Goal: Task Accomplishment & Management: Manage account settings

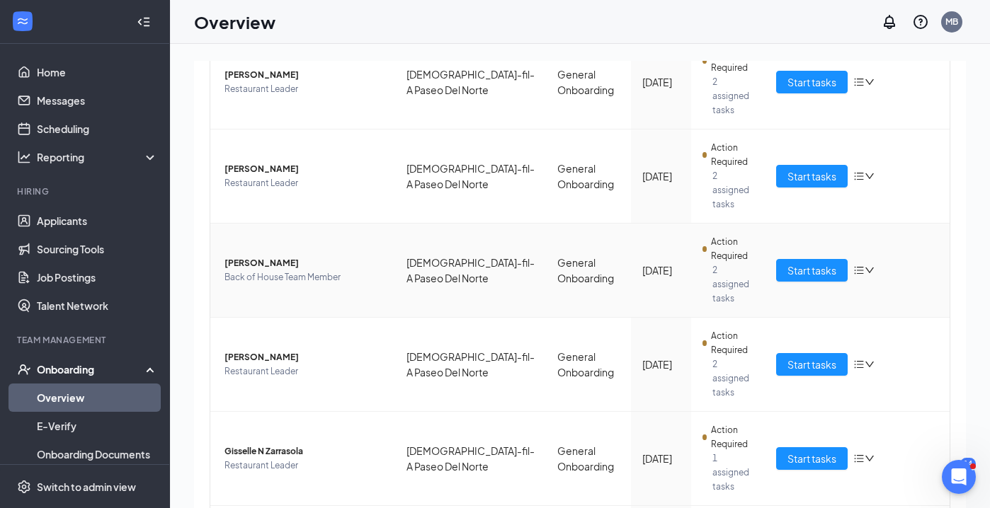
scroll to position [595, 0]
click at [816, 358] on span "Start tasks" at bounding box center [812, 366] width 49 height 16
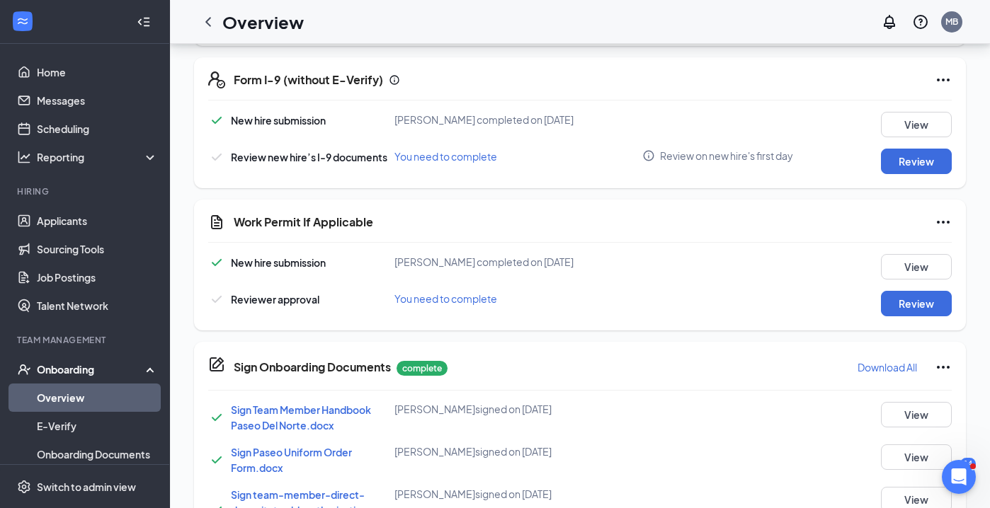
scroll to position [424, 0]
click at [914, 305] on button "Review" at bounding box center [916, 303] width 71 height 25
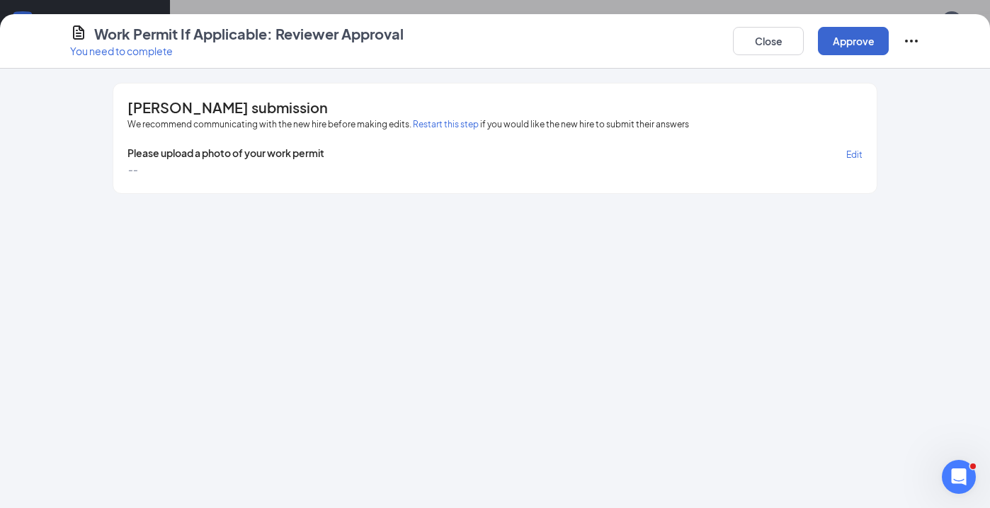
click at [846, 38] on button "Approve" at bounding box center [853, 41] width 71 height 28
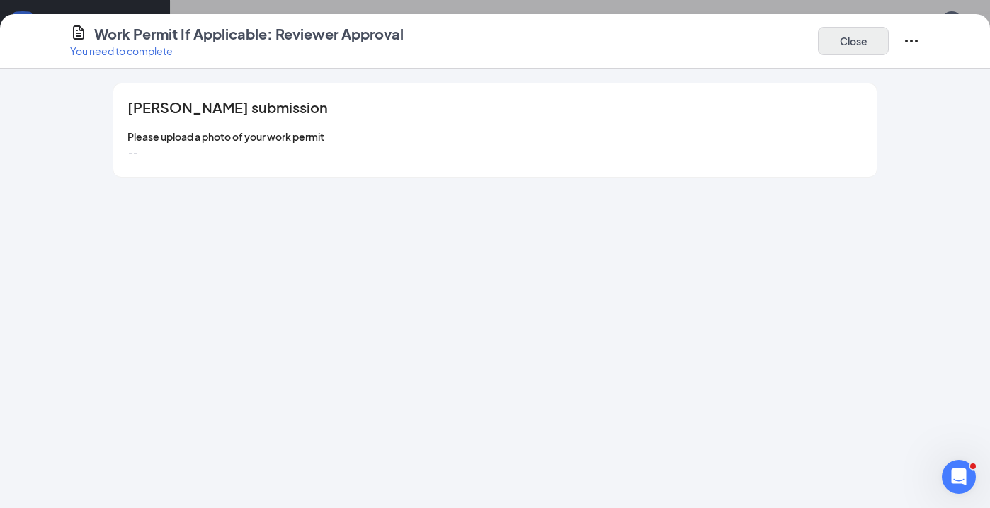
click at [851, 40] on button "Close" at bounding box center [853, 41] width 71 height 28
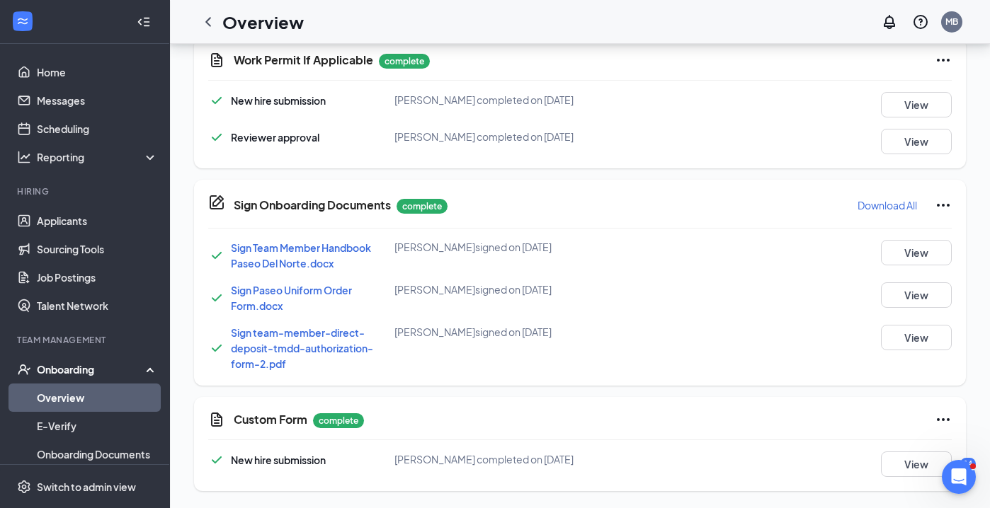
scroll to position [586, 0]
click at [914, 464] on button "View" at bounding box center [916, 464] width 71 height 25
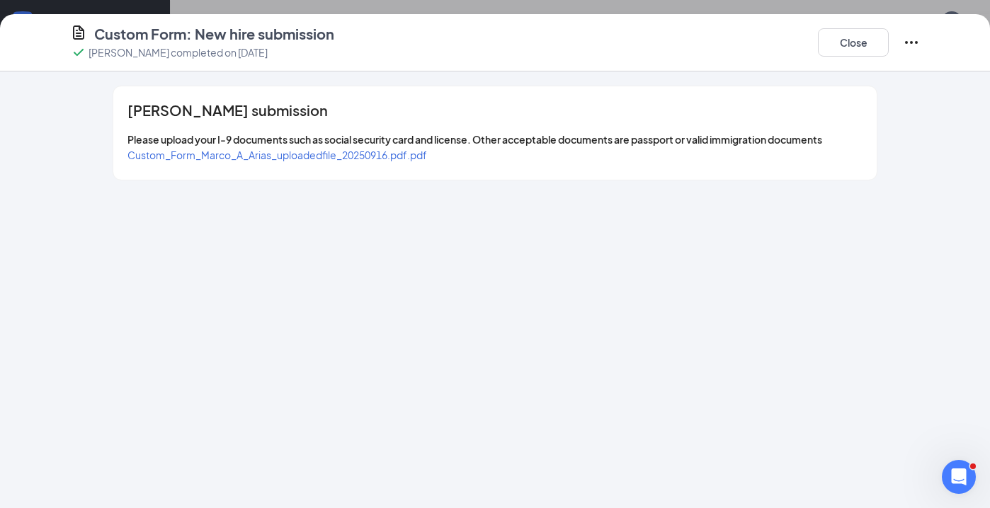
click at [288, 157] on span "Custom_Form_Marco_A_Arias_uploadedfile_20250916.pdf.pdf" at bounding box center [277, 155] width 300 height 13
click at [913, 38] on icon "Ellipses" at bounding box center [911, 42] width 17 height 17
click at [936, 70] on span "Restart" at bounding box center [940, 71] width 34 height 14
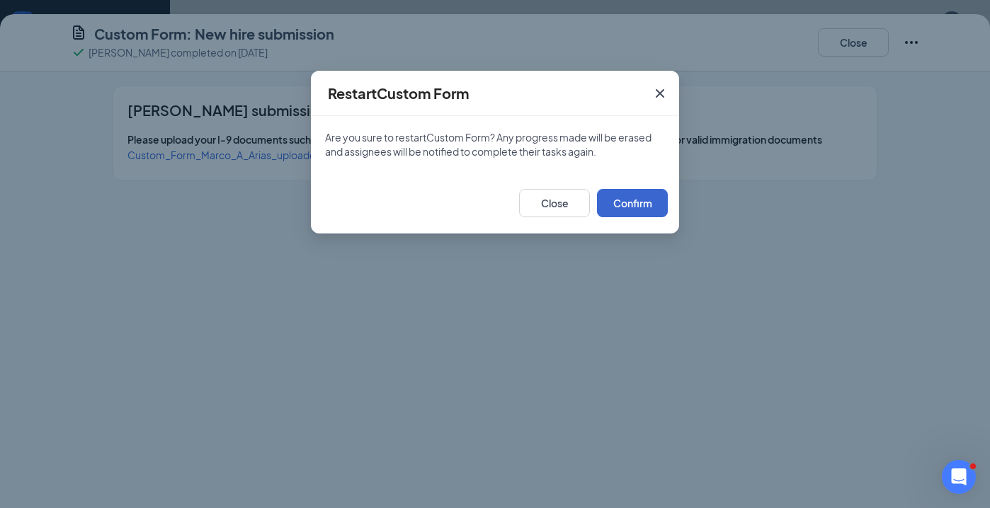
click at [642, 198] on button "Confirm" at bounding box center [632, 203] width 71 height 28
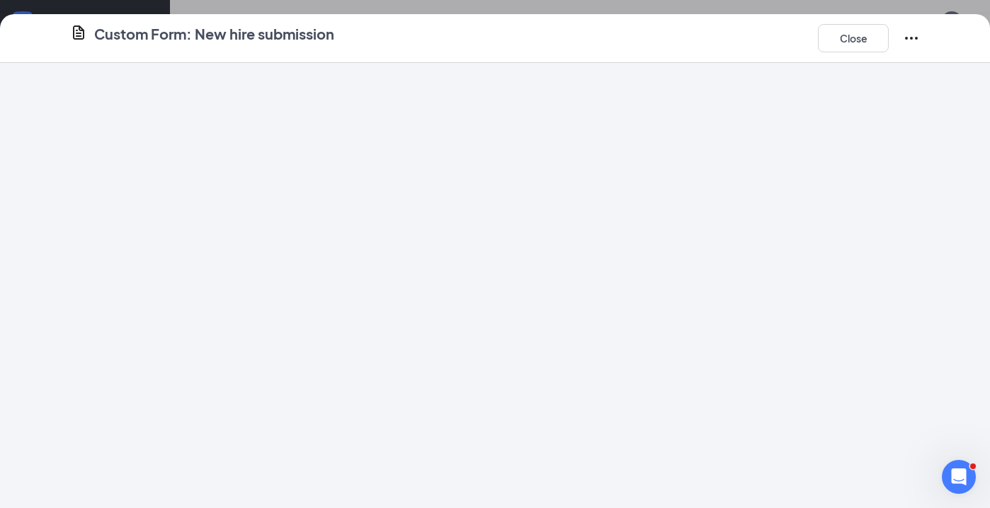
scroll to position [164, 0]
click at [843, 33] on button "Close" at bounding box center [853, 38] width 71 height 28
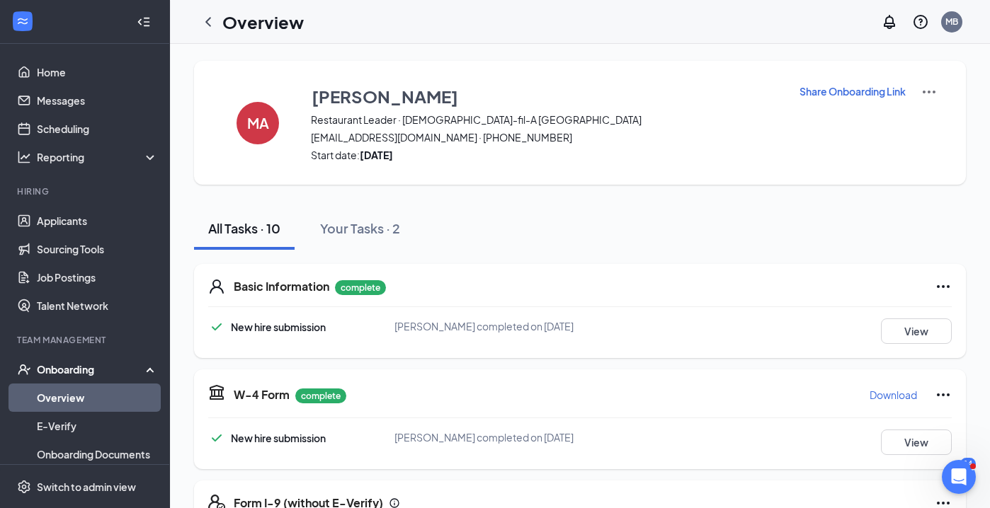
scroll to position [0, 0]
click at [852, 89] on p "Share Onboarding Link" at bounding box center [853, 91] width 106 height 14
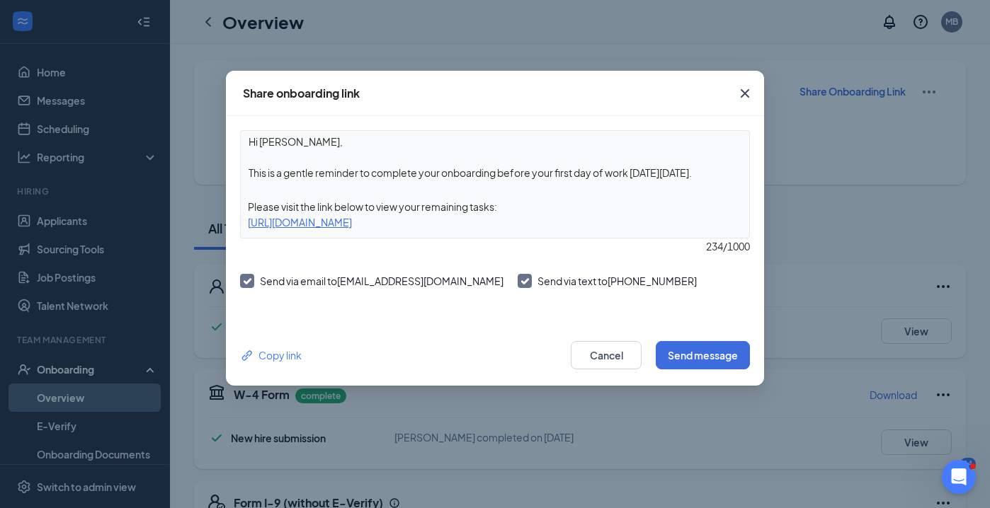
drag, startPoint x: 708, startPoint y: 174, endPoint x: 227, endPoint y: 168, distance: 481.6
click at [227, 168] on div "Hi [PERSON_NAME], This is a gentle reminder to complete your onboarding before …" at bounding box center [495, 220] width 538 height 209
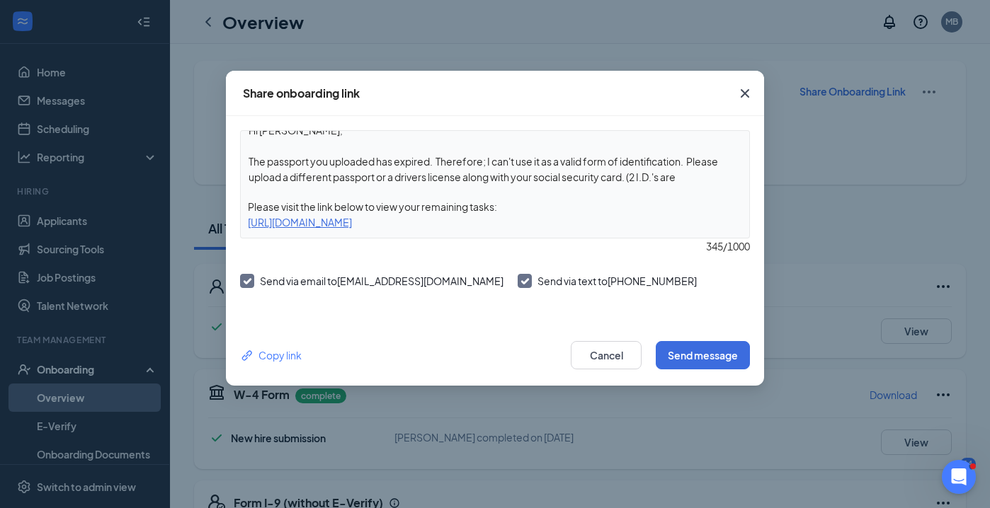
click at [640, 179] on textarea "Hi [PERSON_NAME], The passport you uploaded has expired. Therefore; I can't use…" at bounding box center [495, 157] width 508 height 52
click at [699, 174] on textarea "Hi [PERSON_NAME], The passport you uploaded has expired. Therefore; I can't use…" at bounding box center [495, 157] width 508 height 52
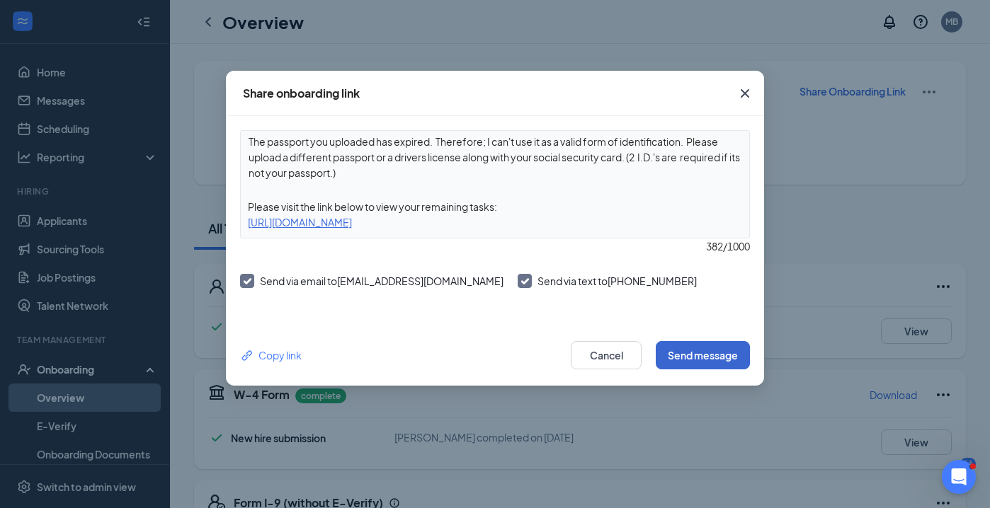
type textarea "Hi [PERSON_NAME], The passport you uploaded has expired. Therefore; I can't use…"
click at [705, 353] on button "Send message" at bounding box center [703, 355] width 94 height 28
